Goal: Navigation & Orientation: Understand site structure

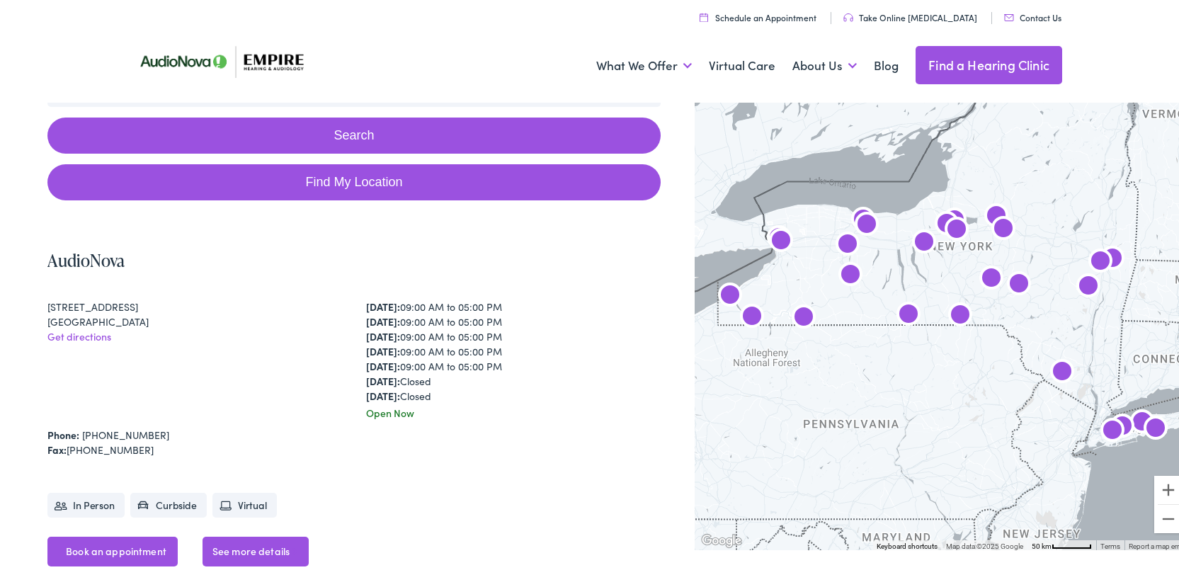
scroll to position [212, 0]
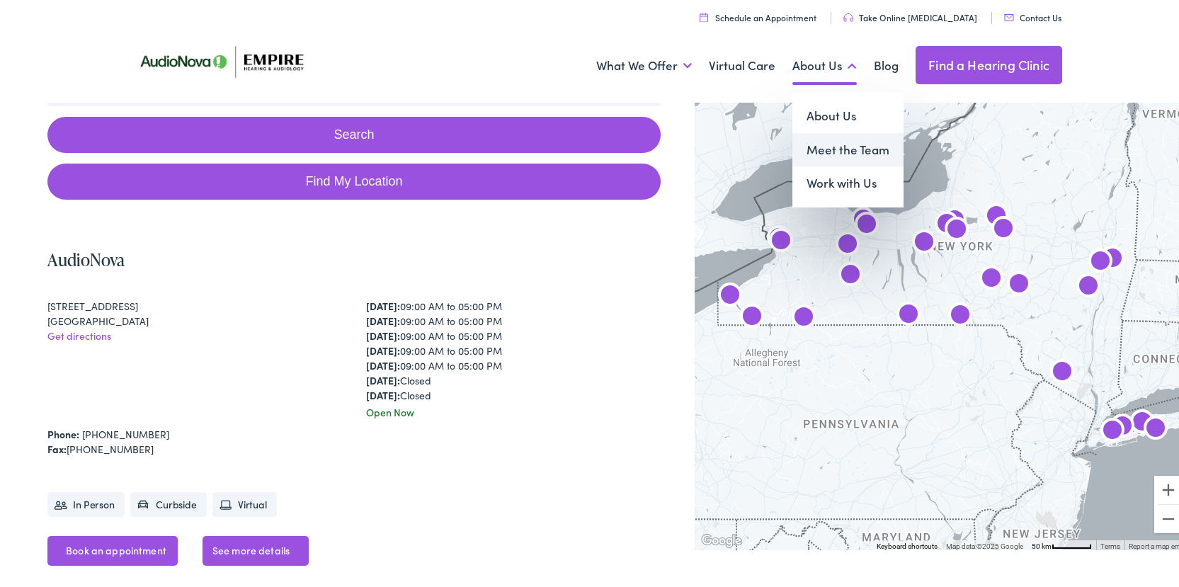
click at [828, 151] on link "Meet the Team" at bounding box center [848, 147] width 111 height 34
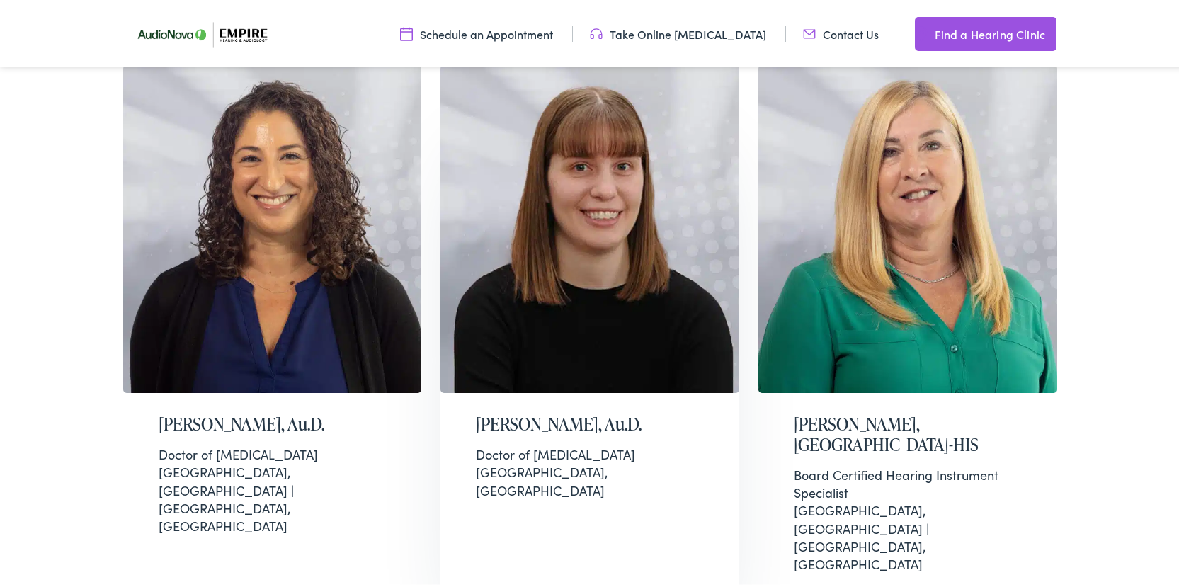
scroll to position [3749, 0]
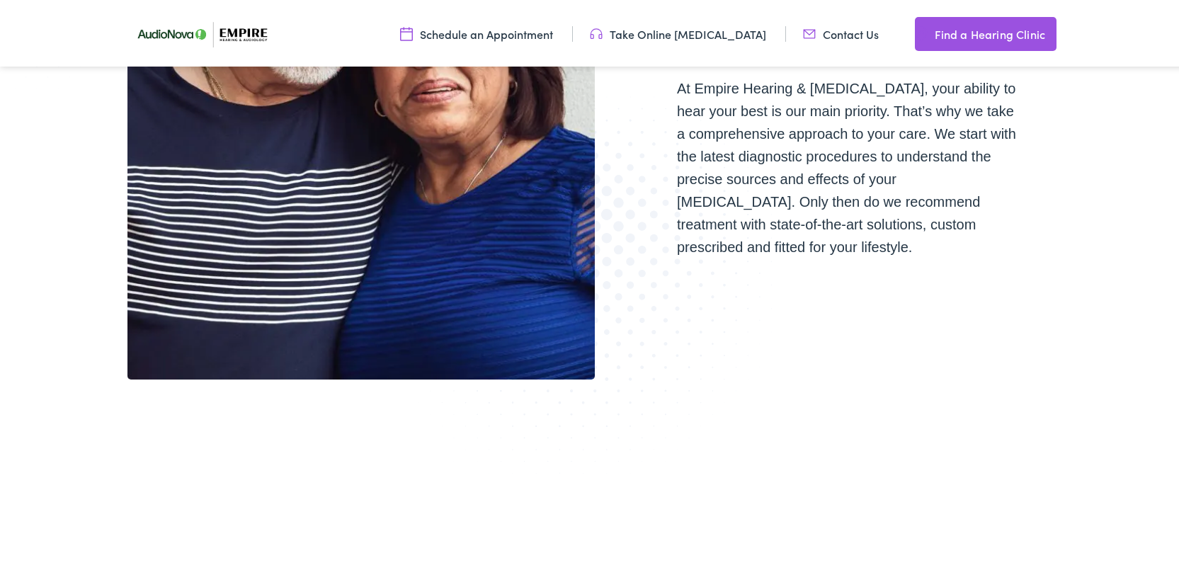
scroll to position [411, 0]
